Goal: Transaction & Acquisition: Book appointment/travel/reservation

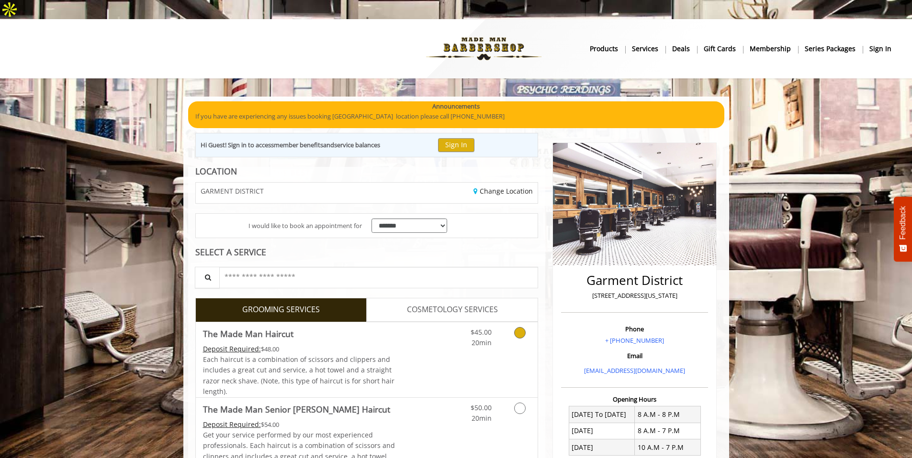
click at [511, 329] on link "Grooming services" at bounding box center [518, 336] width 24 height 26
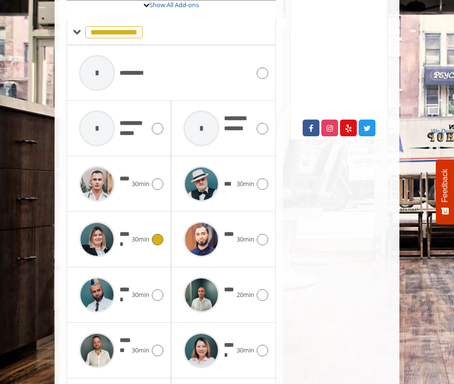
scroll to position [518, 0]
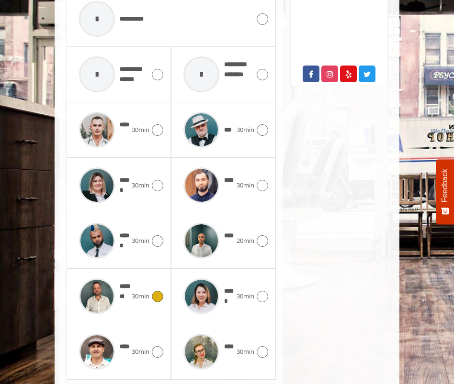
click at [162, 291] on icon at bounding box center [157, 296] width 11 height 11
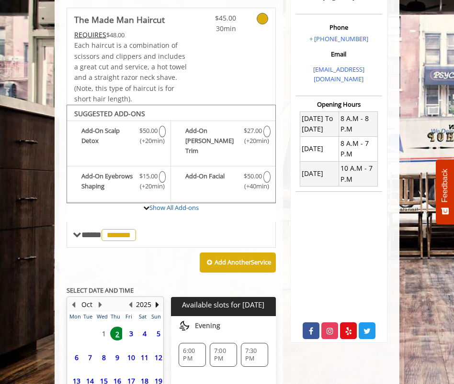
scroll to position [349, 0]
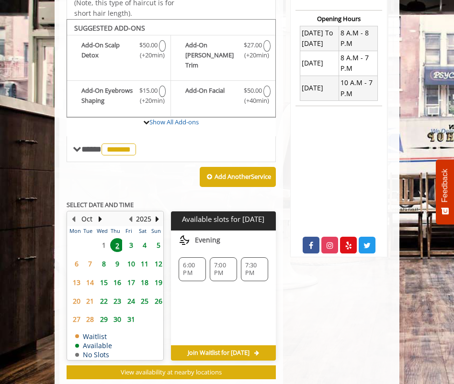
click at [187, 262] on span "6:00 PM" at bounding box center [192, 269] width 19 height 15
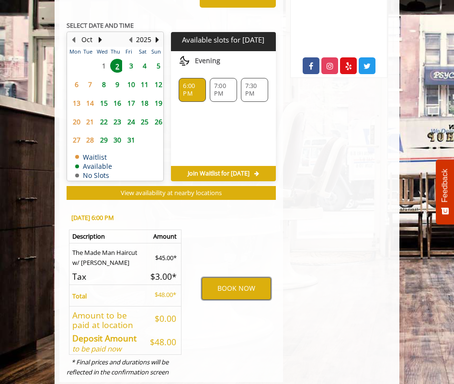
click at [226, 278] on button "BOOK NOW" at bounding box center [235, 289] width 69 height 22
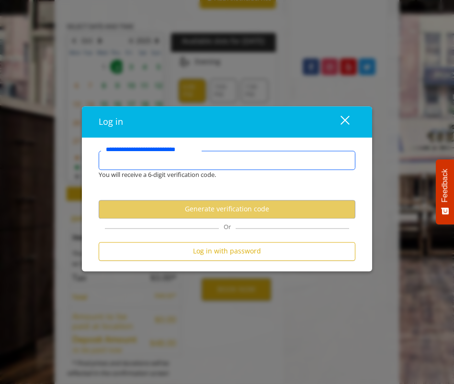
scroll to position [525, 0]
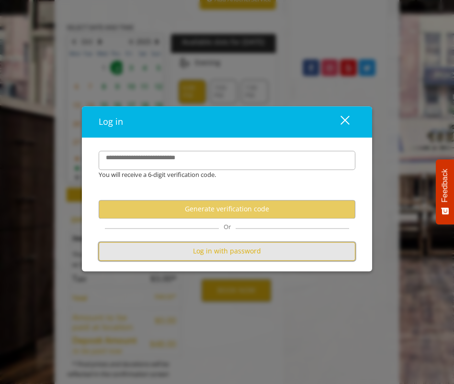
click at [257, 258] on button "Log in with password" at bounding box center [227, 251] width 257 height 19
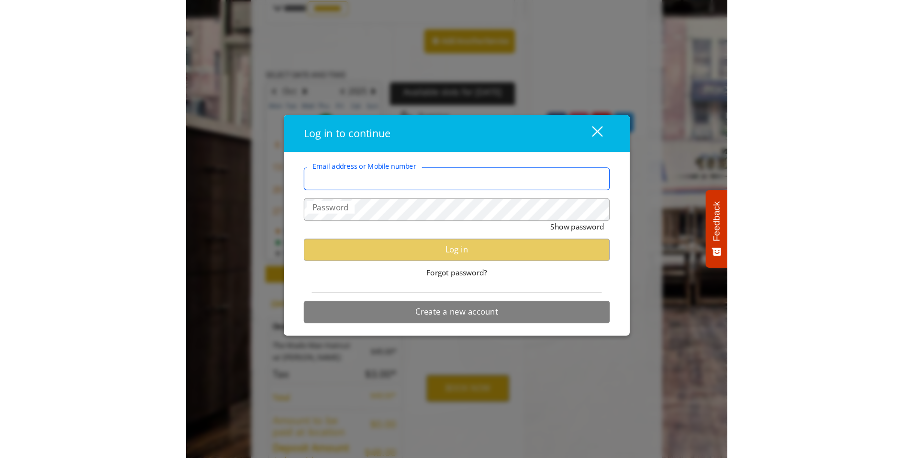
scroll to position [359, 0]
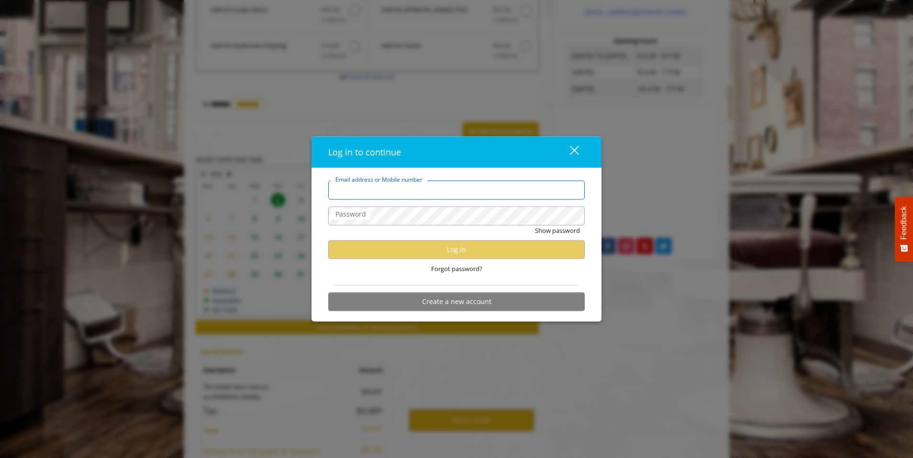
click at [456, 195] on input "Email address or Mobile number" at bounding box center [456, 190] width 257 height 19
type input "**********"
type input "********"
click at [465, 269] on span "Forgot password?" at bounding box center [456, 269] width 51 height 10
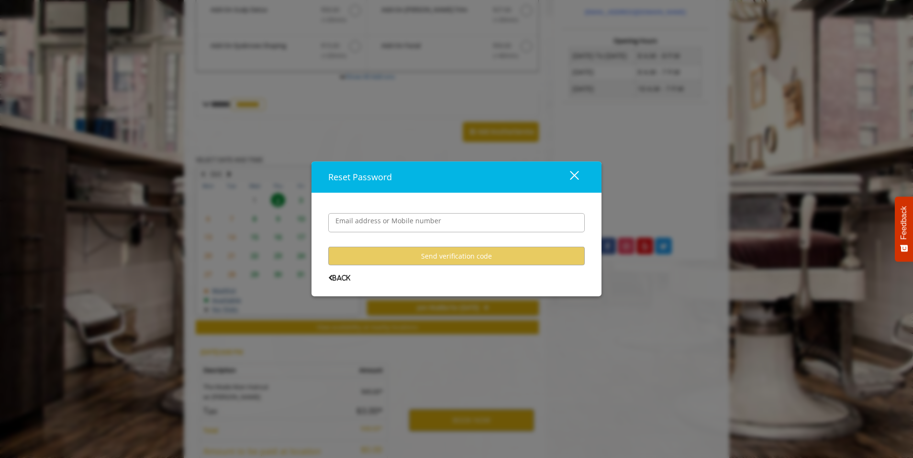
click at [465, 269] on user-forgot-password "Email address or Mobile number Send verification code Back" at bounding box center [456, 240] width 257 height 82
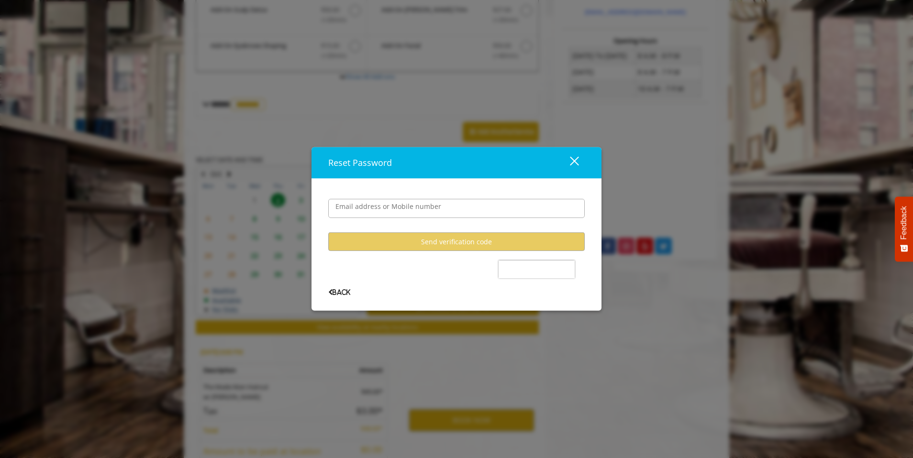
click at [424, 269] on user-forgot-password "Email address or Mobile number Send verification code Back" at bounding box center [456, 240] width 257 height 111
click at [410, 268] on user-forgot-password "Email address or Mobile number Send verification code Back" at bounding box center [456, 240] width 257 height 111
drag, startPoint x: 395, startPoint y: 196, endPoint x: 399, endPoint y: 204, distance: 8.4
click at [395, 196] on div "Email address or Mobile number" at bounding box center [456, 204] width 257 height 38
click at [400, 206] on label "Email address or Mobile number" at bounding box center [388, 206] width 115 height 11
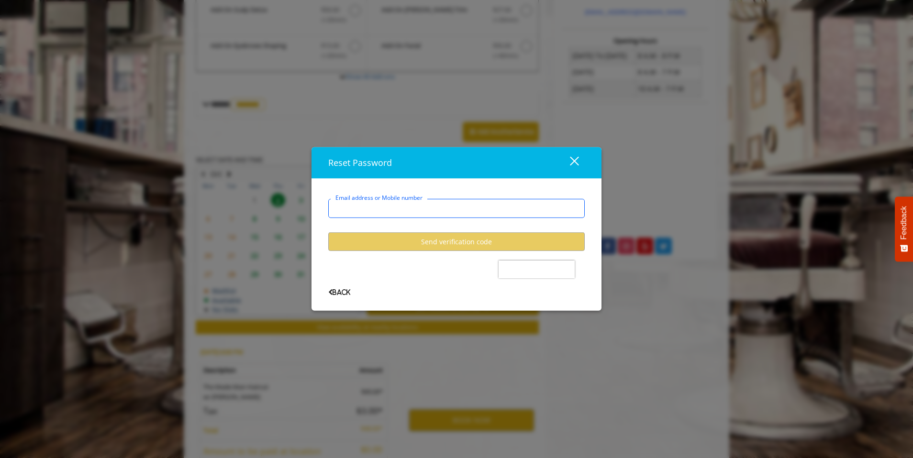
click at [400, 206] on input "Email address or Mobile number" at bounding box center [456, 208] width 257 height 19
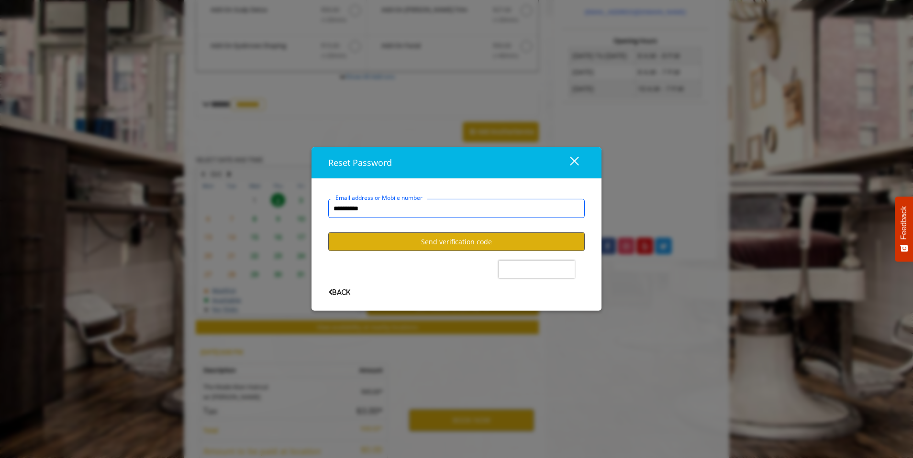
type input "**********"
click at [492, 244] on button "Send verification code" at bounding box center [456, 242] width 257 height 19
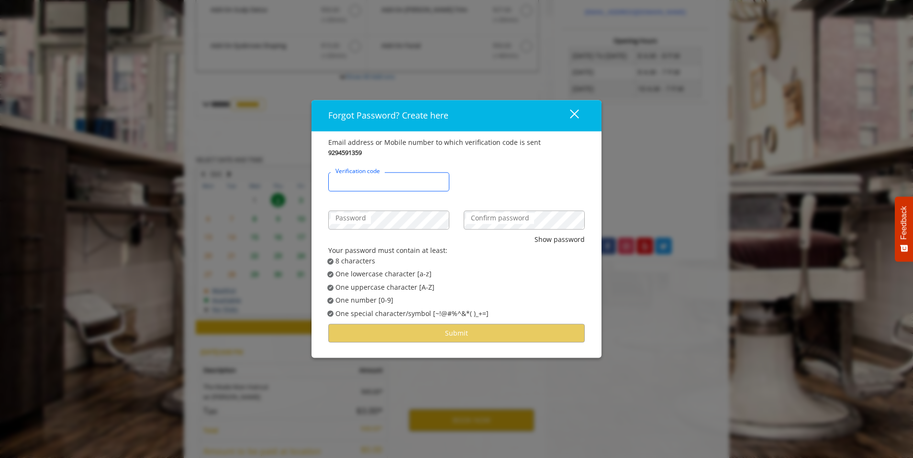
click at [403, 182] on input "Verification code" at bounding box center [388, 182] width 121 height 19
type input "******"
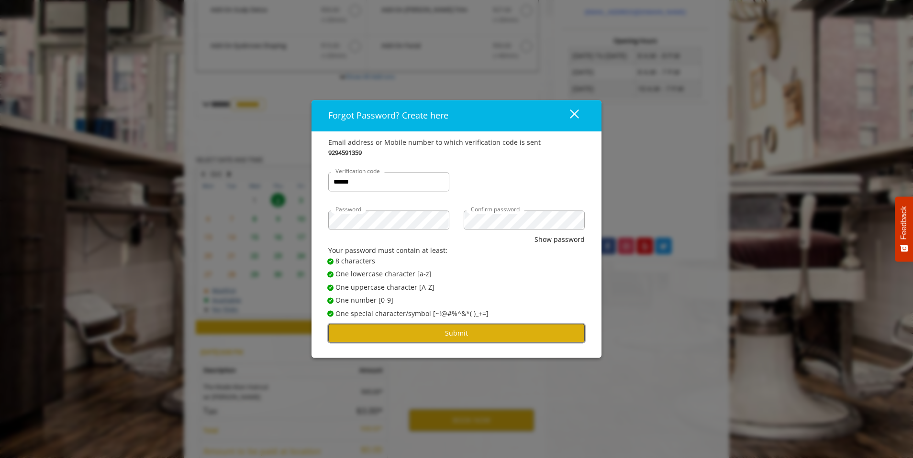
click at [463, 336] on button "Submit" at bounding box center [456, 333] width 257 height 19
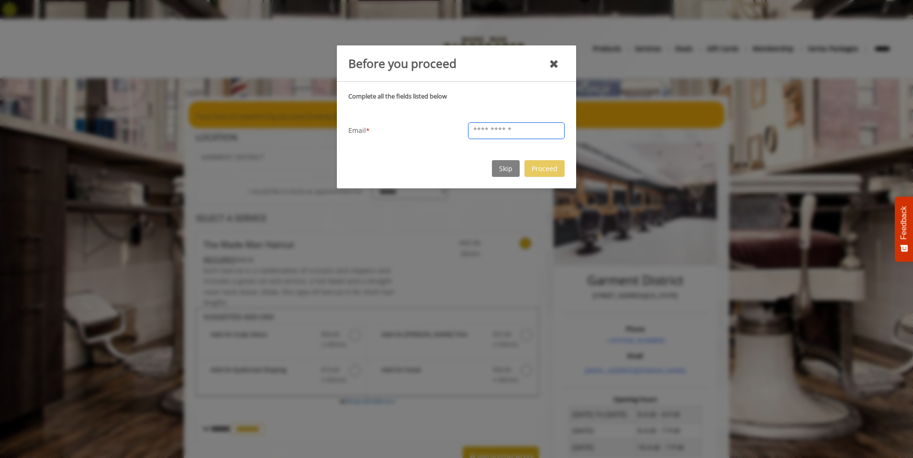
click at [511, 130] on input "text" at bounding box center [516, 131] width 97 height 17
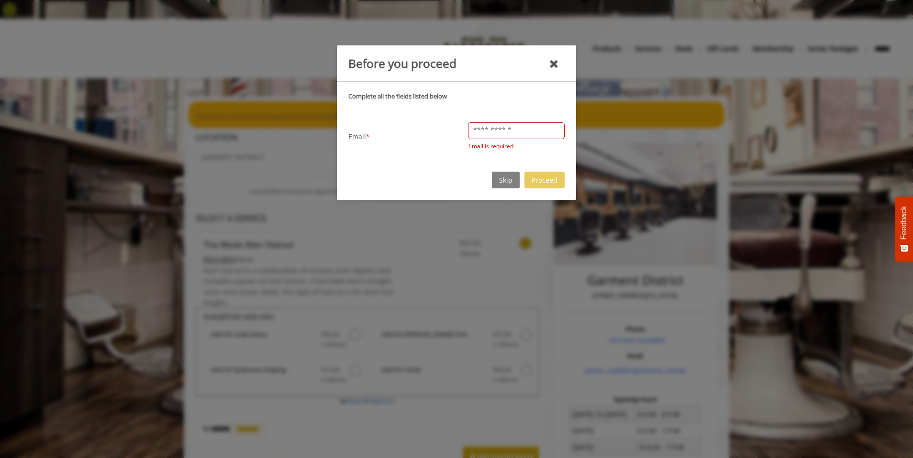
type input "**********"
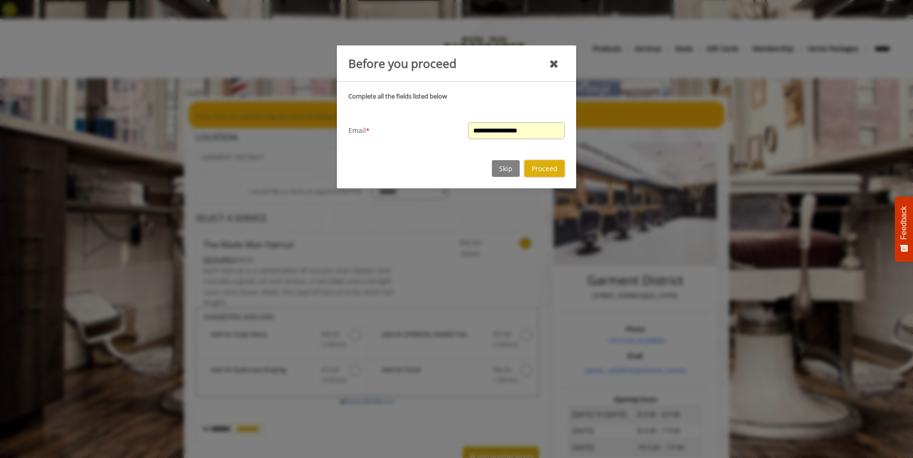
click at [550, 169] on button "Proceed" at bounding box center [545, 168] width 40 height 17
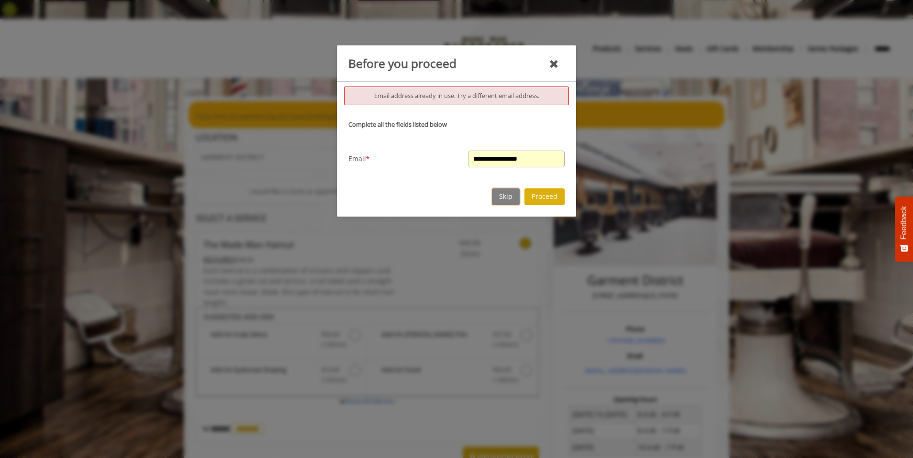
drag, startPoint x: 509, startPoint y: 196, endPoint x: 514, endPoint y: 195, distance: 4.9
click at [509, 196] on button "Skip" at bounding box center [506, 197] width 28 height 17
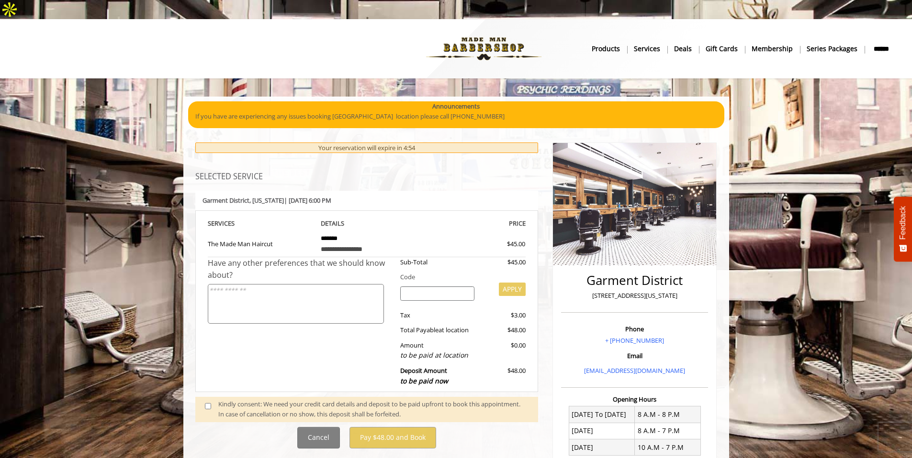
click at [322, 400] on div "Kindly consent: We need your credit card details and deposit to be paid upfront…" at bounding box center [373, 410] width 310 height 20
click at [299, 400] on div "Kindly consent: We need your credit card details and deposit to be paid upfront…" at bounding box center [373, 410] width 310 height 20
click at [212, 400] on span at bounding box center [212, 410] width 28 height 20
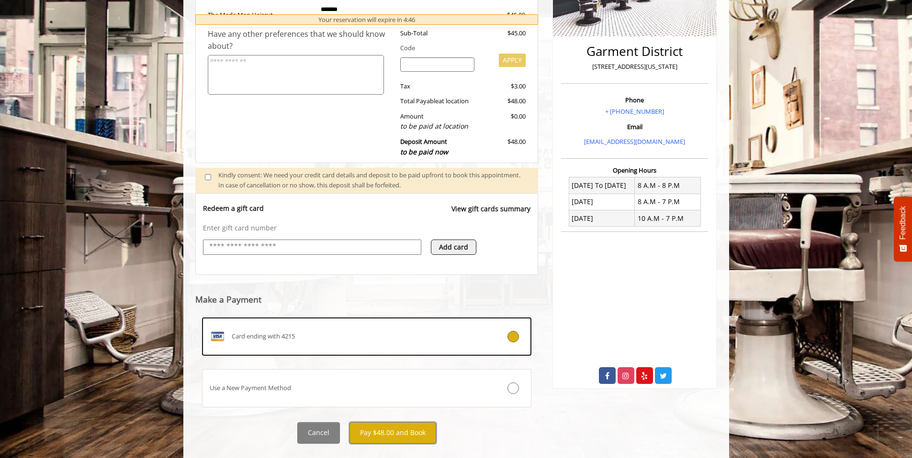
click at [414, 423] on button "Pay $48.00 and Book" at bounding box center [392, 434] width 87 height 22
